Goal: Information Seeking & Learning: Learn about a topic

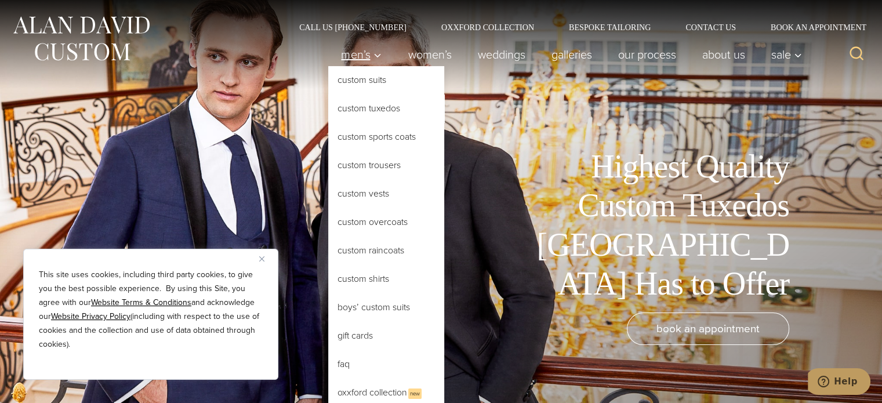
click at [352, 49] on span "Men’s" at bounding box center [361, 55] width 41 height 12
click at [350, 107] on link "Custom Tuxedos" at bounding box center [386, 108] width 116 height 28
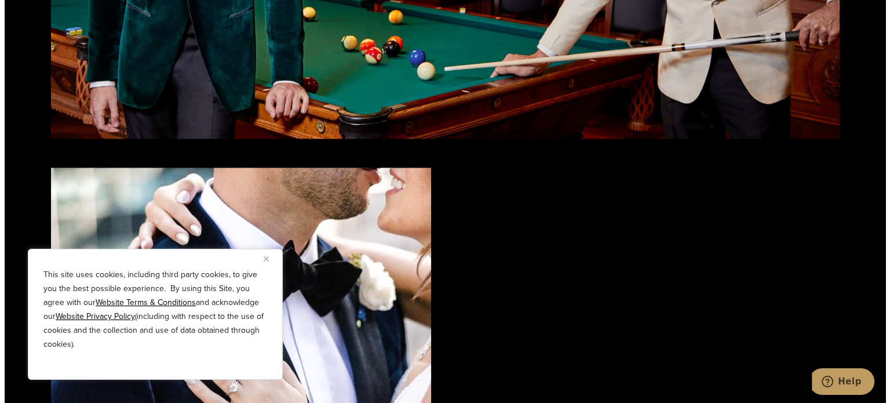
scroll to position [1913, 0]
